Goal: Navigation & Orientation: Go to known website

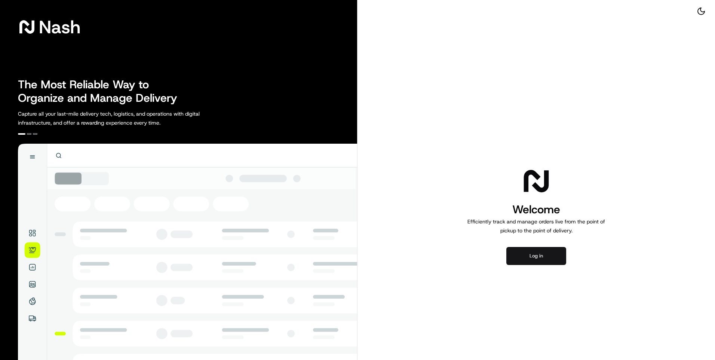
click at [553, 255] on button "Log in" at bounding box center [536, 256] width 60 height 18
